Goal: Consume media (video, audio): Consume media (video, audio)

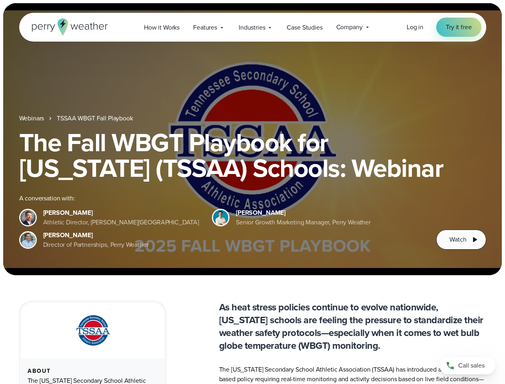
click at [252, 192] on div "The Fall WBGT Playbook for [US_STATE] (TSSAA) Schools: Webinar A conversation w…" at bounding box center [252, 190] width 467 height 120
click at [252, 27] on span "Industries" at bounding box center [252, 28] width 26 height 10
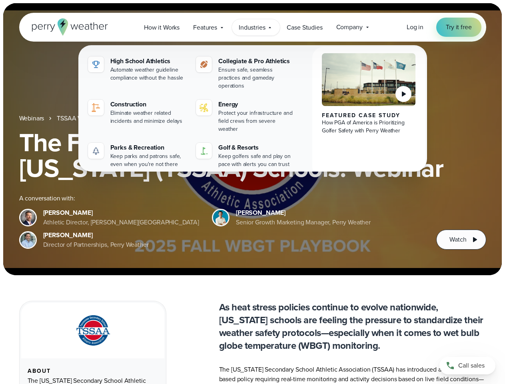
click at [252, 139] on h1 "The Fall WBGT Playbook for [US_STATE] (TSSAA) Schools: Webinar" at bounding box center [252, 155] width 467 height 51
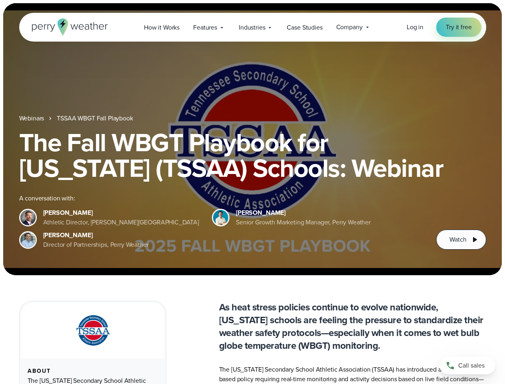
click at [96, 118] on link "TSSAA WBGT Fall Playbook" at bounding box center [95, 119] width 76 height 10
click at [461, 239] on span "Watch" at bounding box center [457, 240] width 17 height 10
